Goal: Find specific page/section: Find specific page/section

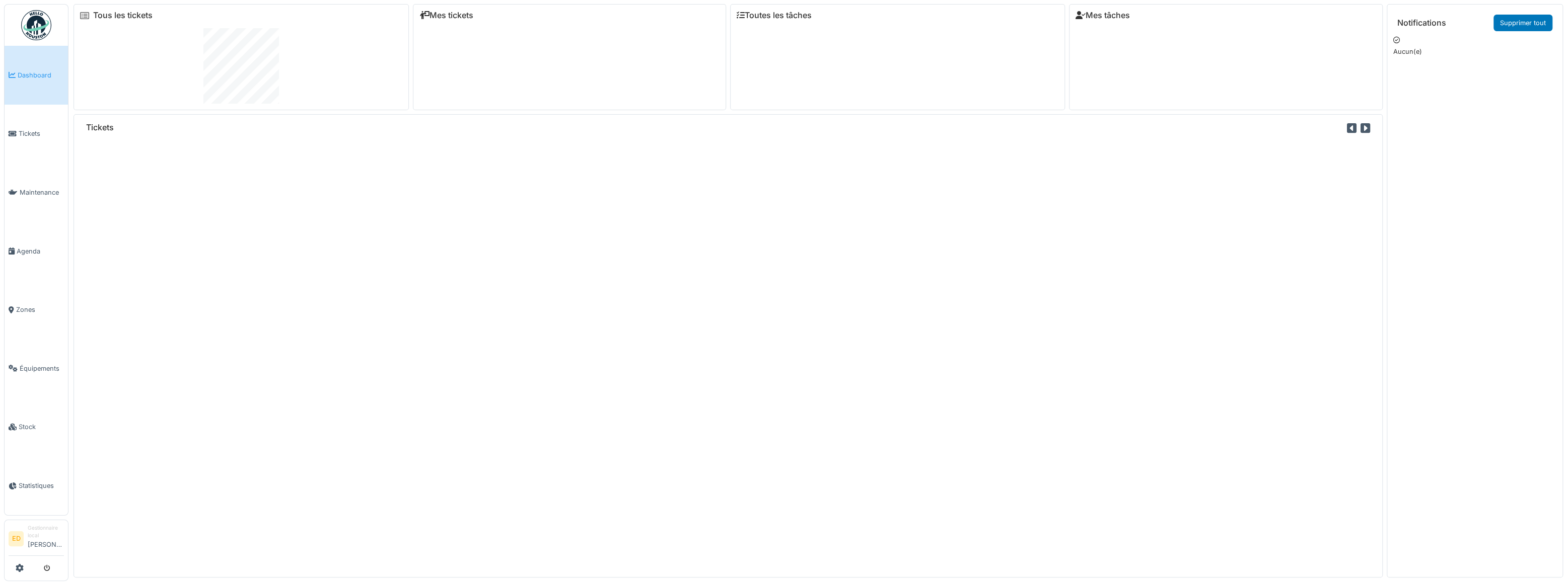
click at [46, 364] on span "Équipements" at bounding box center [42, 369] width 45 height 9
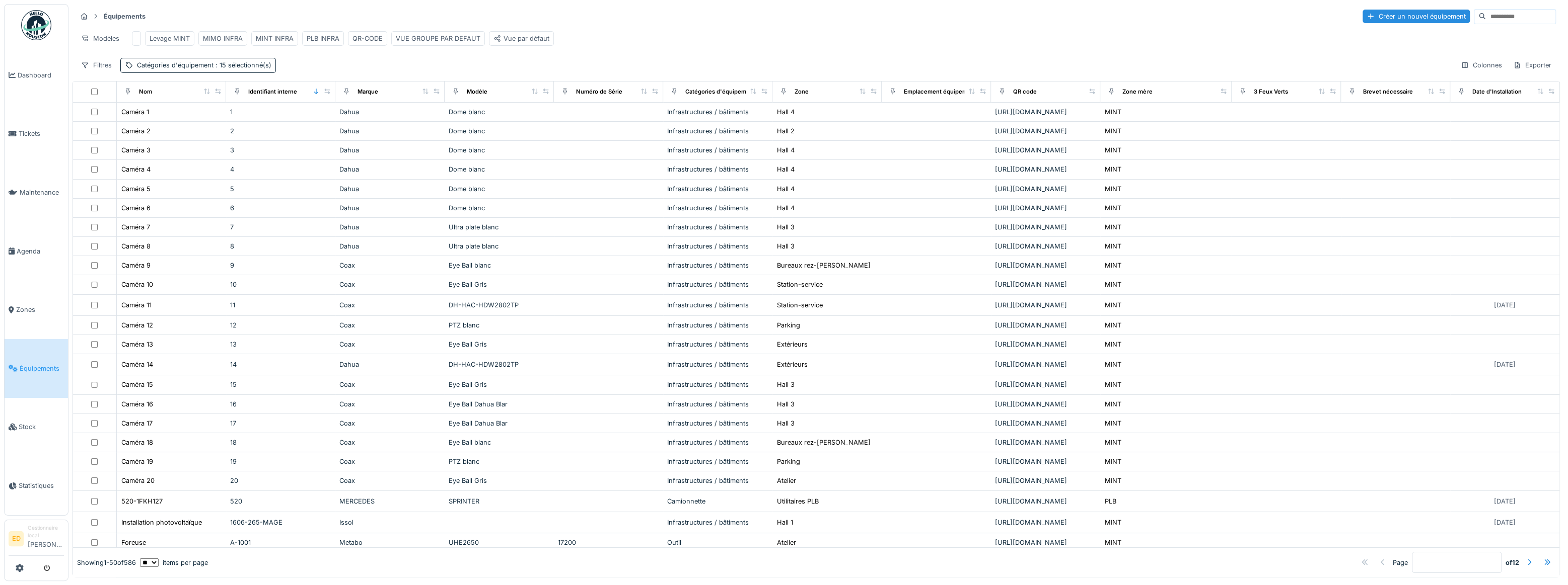
click at [1485, 16] on input at bounding box center [1520, 16] width 70 height 14
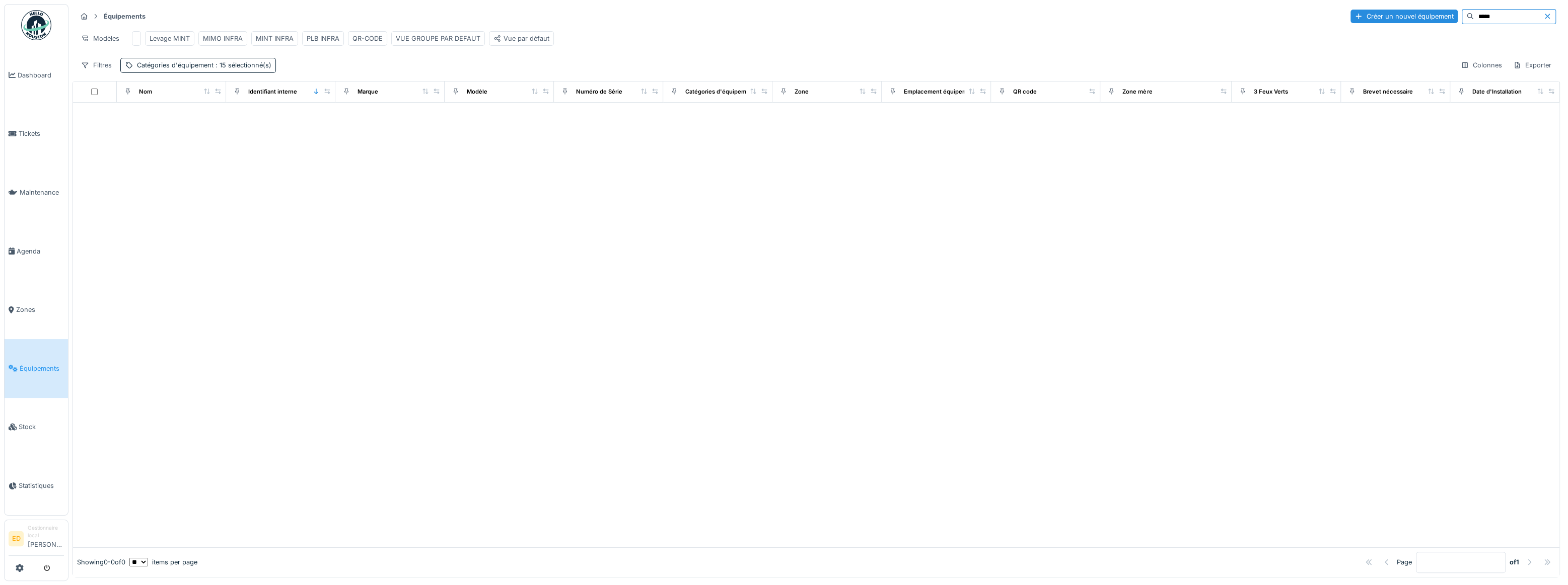
click at [1473, 15] on input "*****" at bounding box center [1508, 16] width 70 height 14
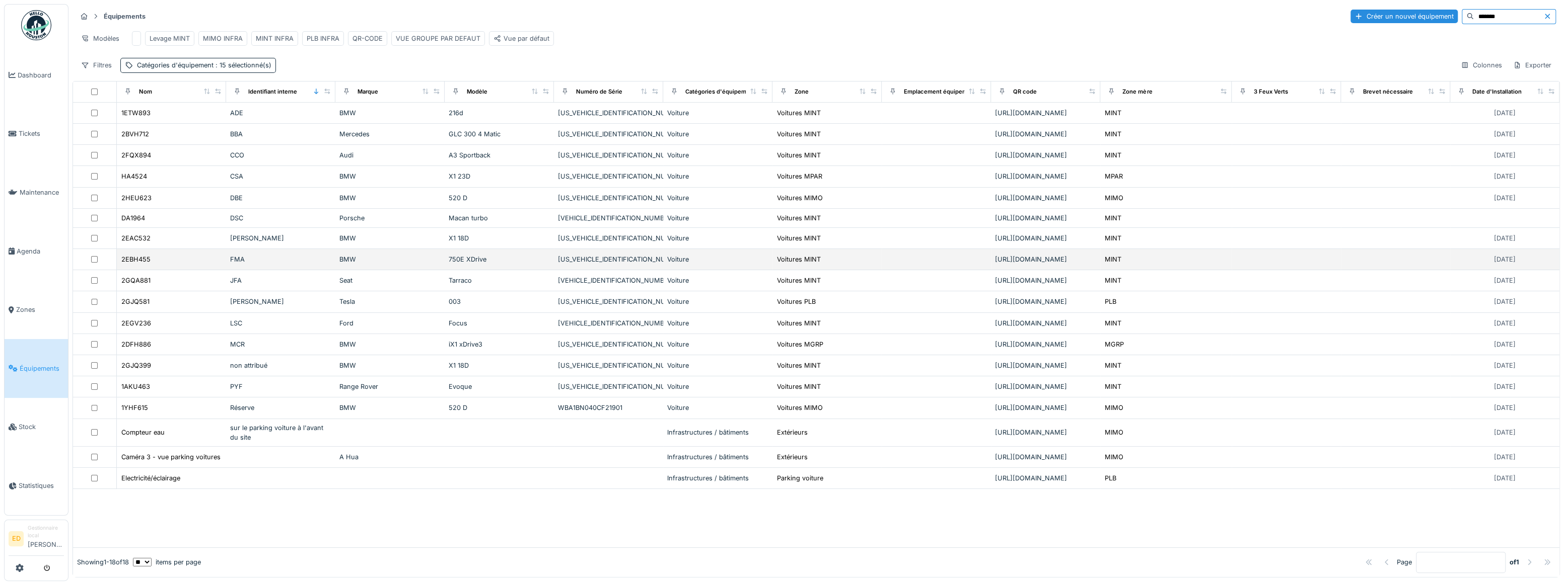
type input "*******"
